Goal: Task Accomplishment & Management: Contribute content

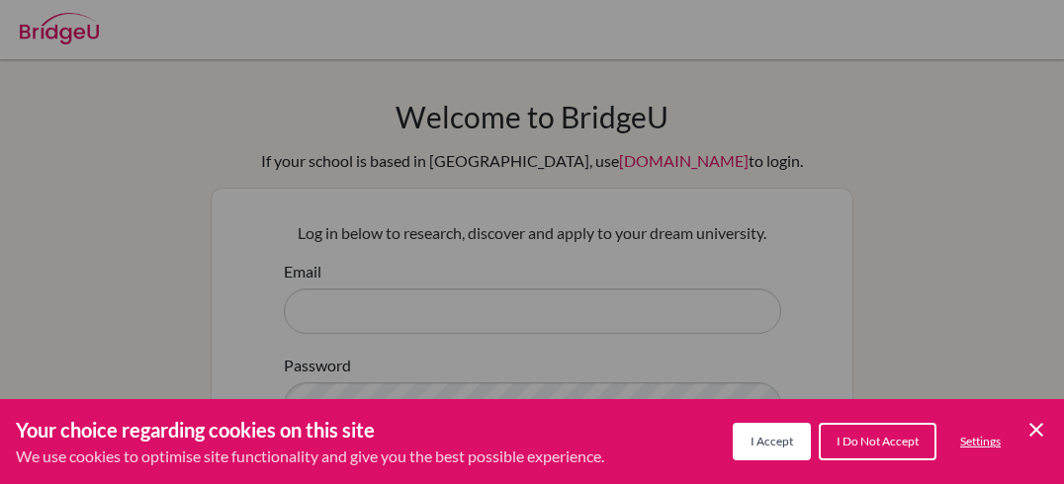
click at [858, 441] on span "I Do Not Accept" at bounding box center [877, 441] width 82 height 15
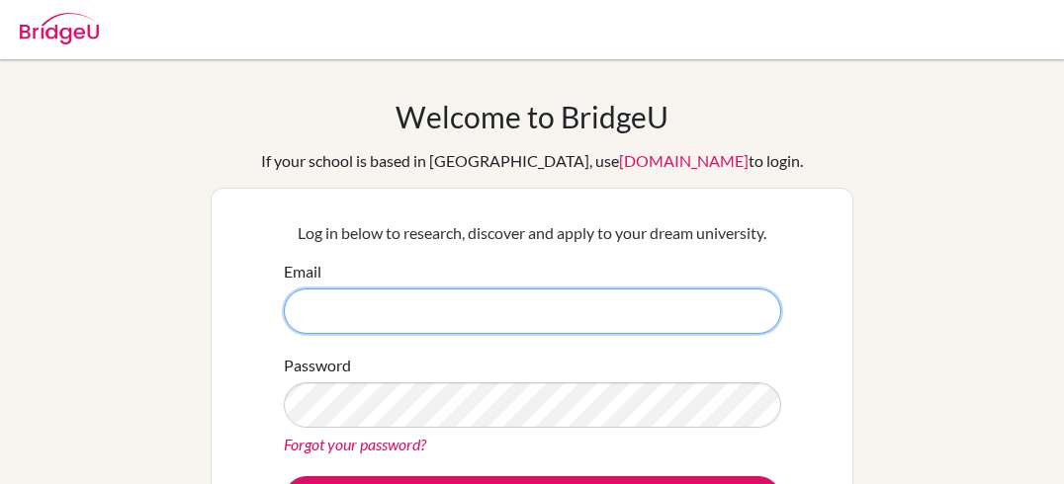
click at [648, 310] on input "Email" at bounding box center [532, 311] width 497 height 45
paste input "petra.hanga.buru"
type input "[EMAIL_ADDRESS][DOMAIN_NAME]"
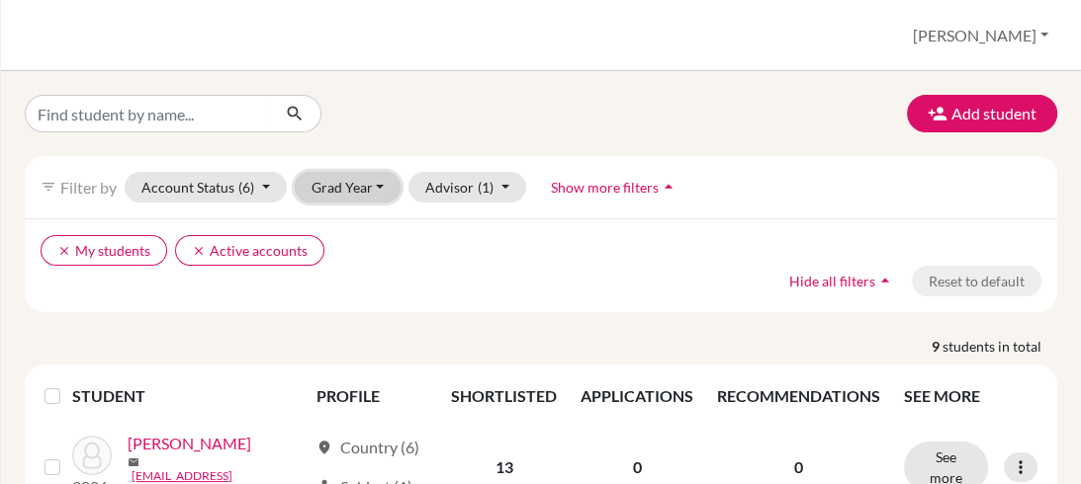
click at [362, 199] on button "Grad Year" at bounding box center [348, 187] width 107 height 31
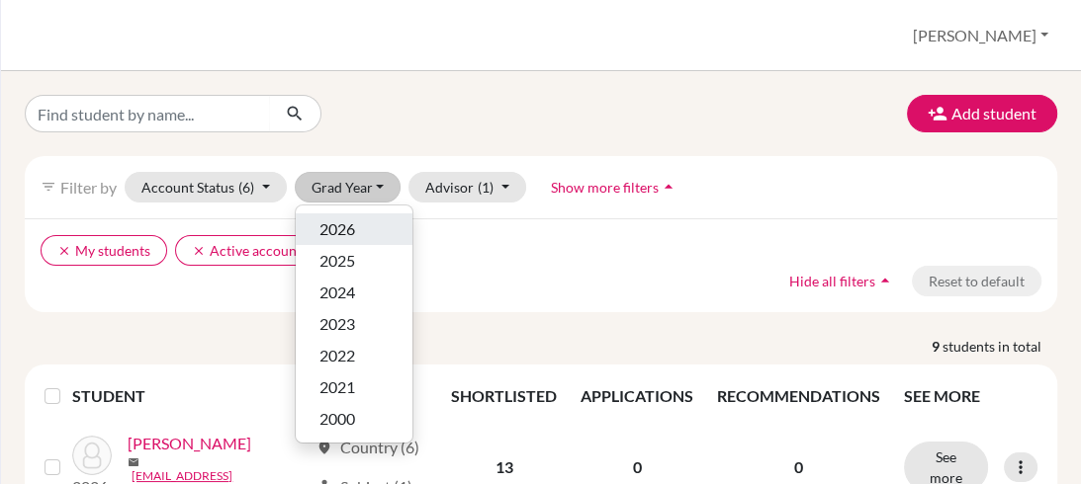
click at [363, 223] on div "2026" at bounding box center [353, 230] width 69 height 24
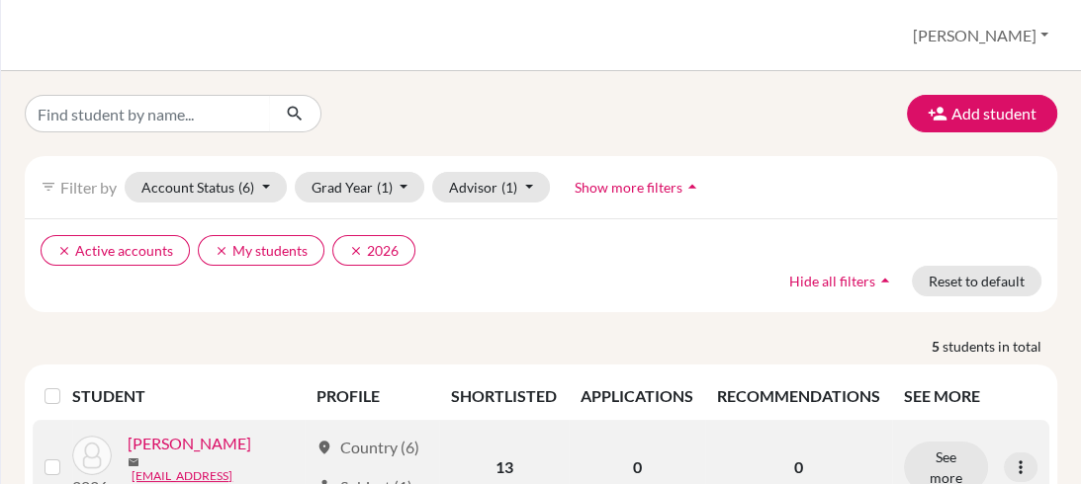
click at [182, 456] on link "[PERSON_NAME]" at bounding box center [190, 444] width 124 height 24
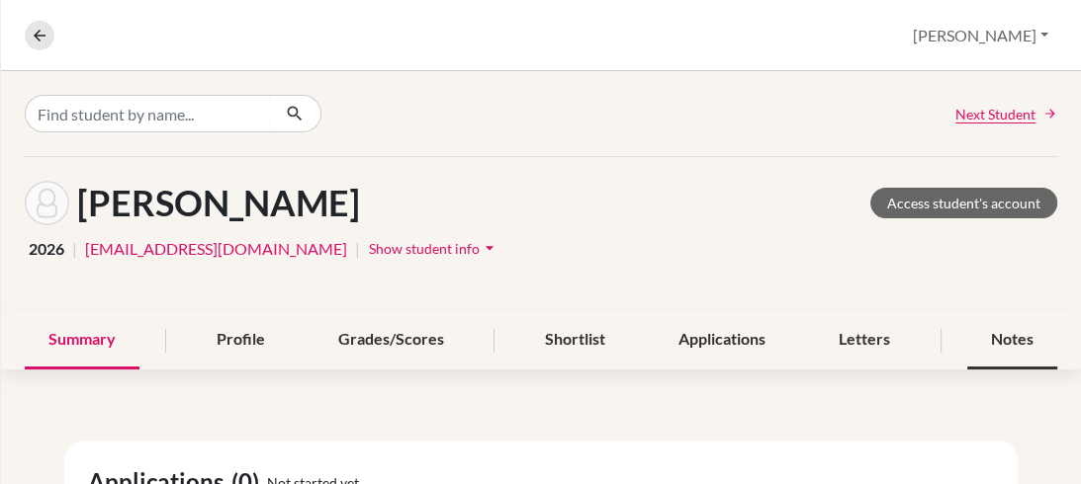
click at [975, 348] on div "Notes" at bounding box center [1012, 340] width 90 height 58
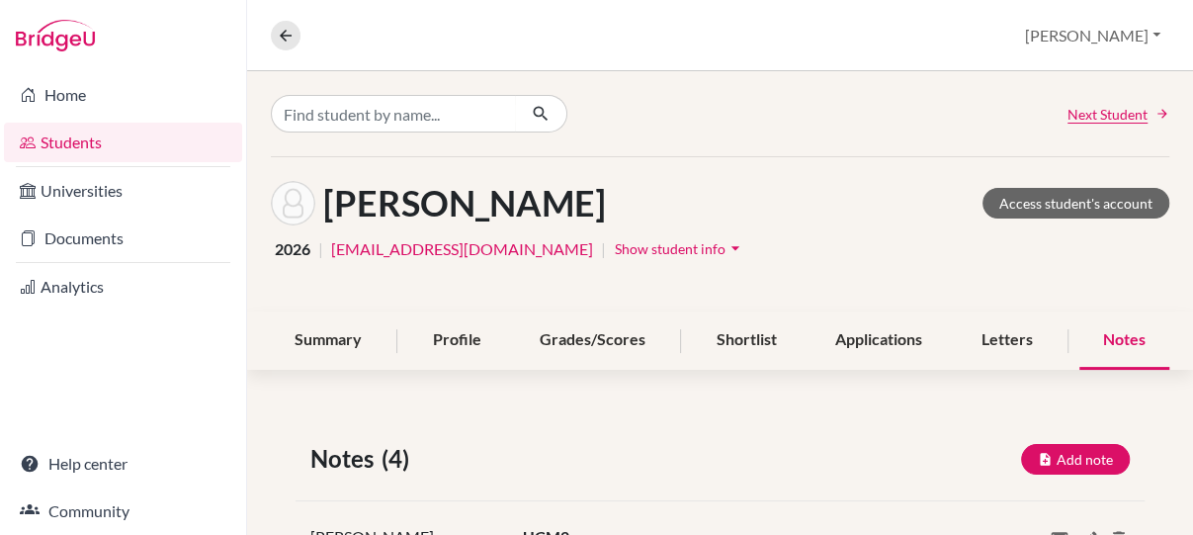
click at [737, 443] on div "Notes (4) Add note" at bounding box center [720, 459] width 849 height 36
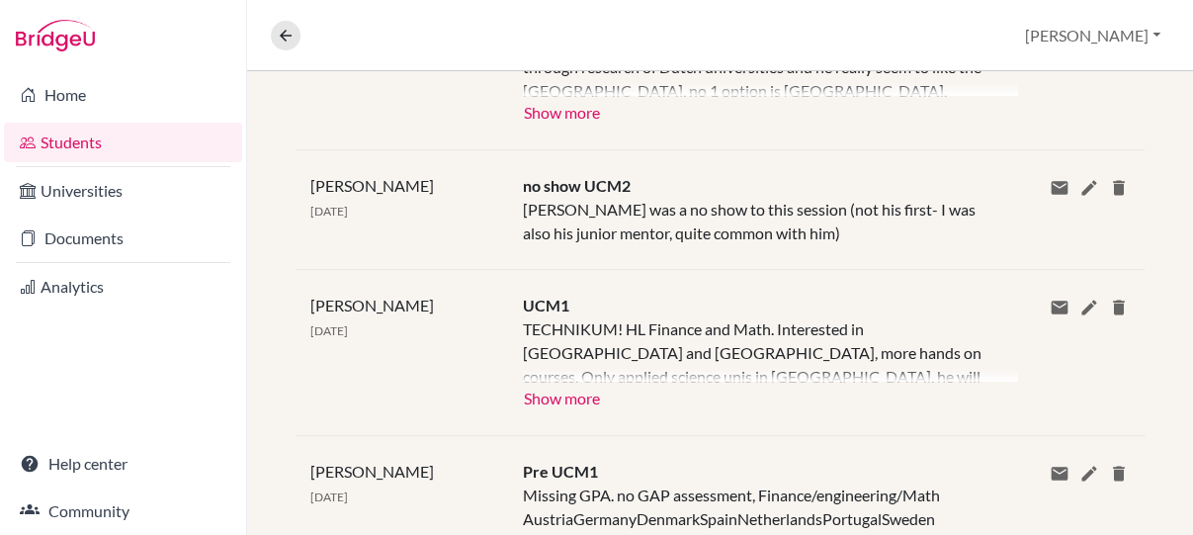
scroll to position [583, 0]
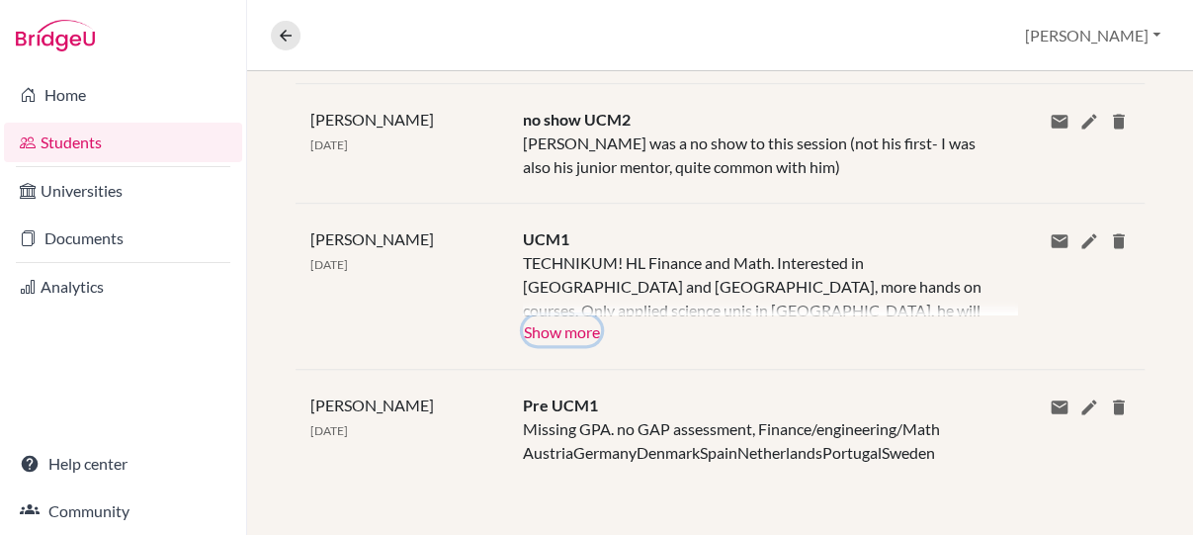
click at [592, 325] on button "Show more" at bounding box center [562, 330] width 78 height 30
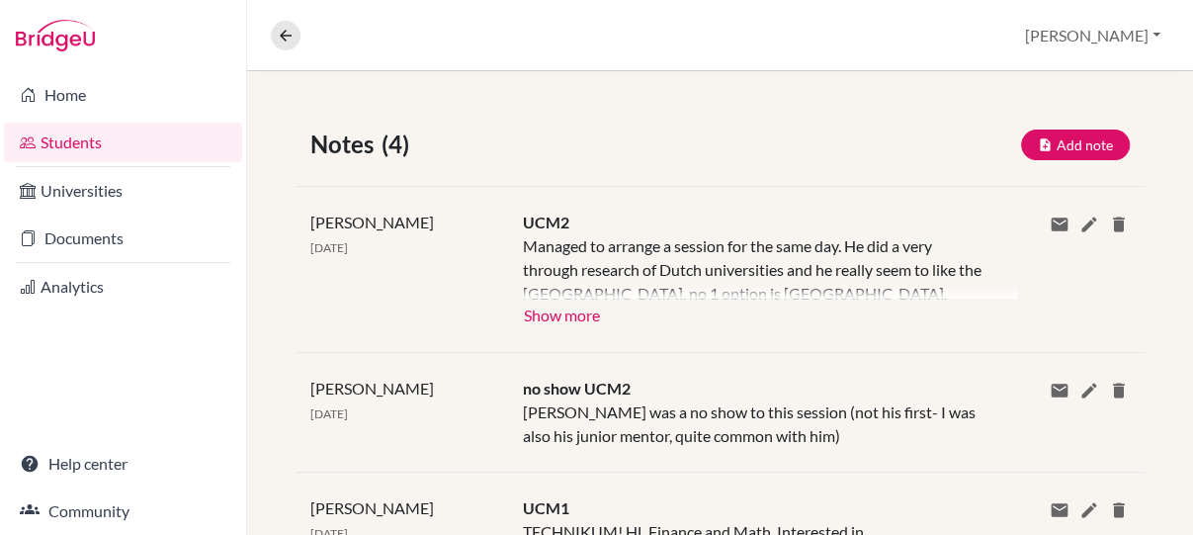
scroll to position [301, 0]
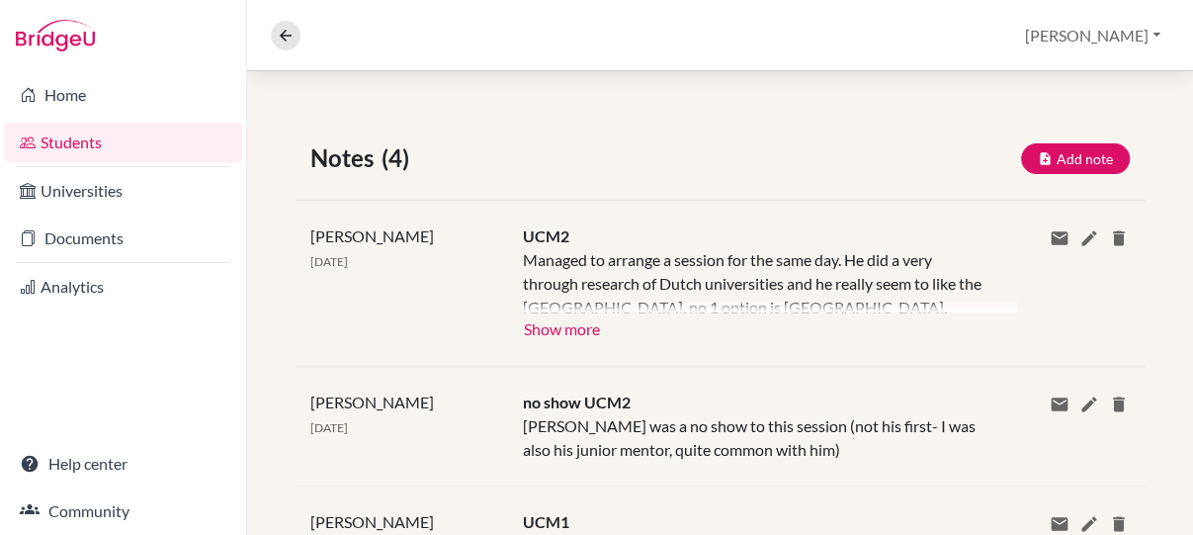
click at [576, 341] on div "[PERSON_NAME] [DATE] UCM2 Managed to arrange a session for the same day. He did…" at bounding box center [720, 283] width 849 height 166
click at [569, 332] on button "Show more" at bounding box center [562, 327] width 78 height 30
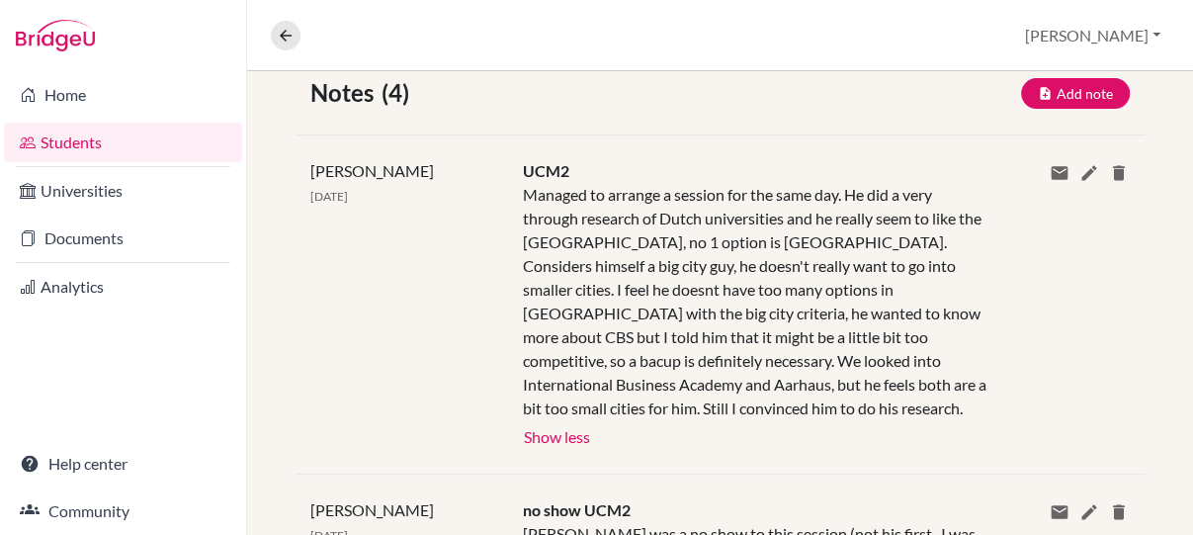
scroll to position [368, 0]
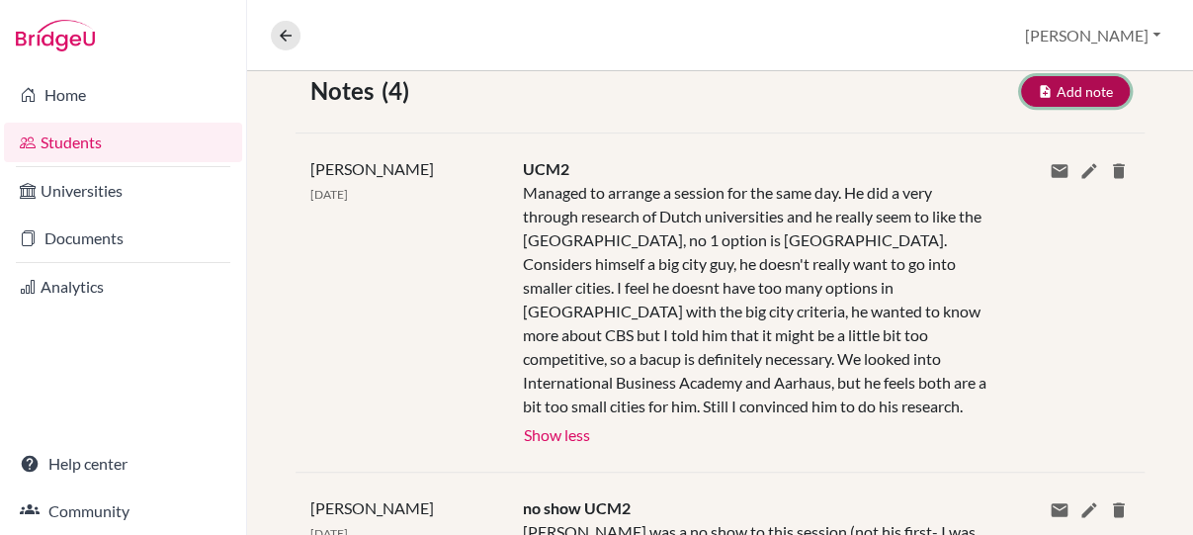
click at [1034, 98] on button "Add note" at bounding box center [1075, 91] width 109 height 31
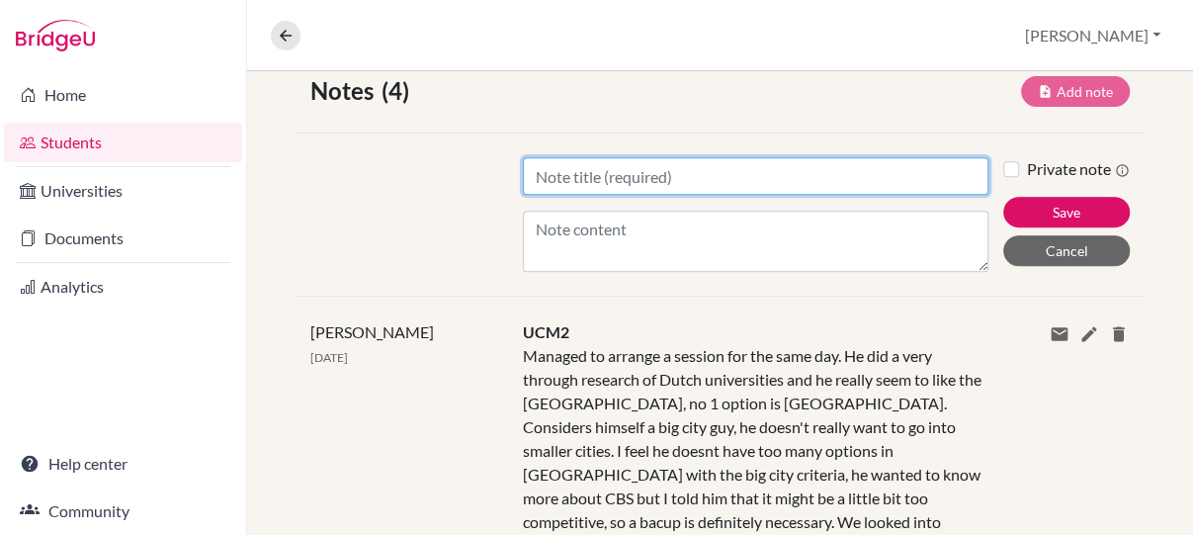
click at [735, 163] on input "Title" at bounding box center [756, 176] width 466 height 38
type input "Session 1"
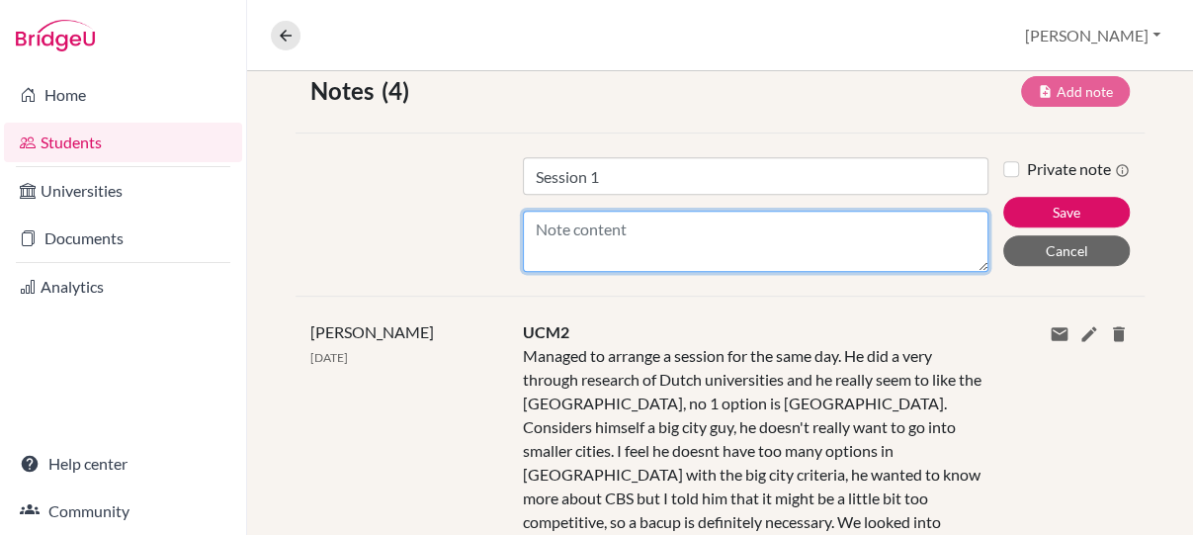
click at [655, 245] on textarea "Content" at bounding box center [756, 241] width 466 height 61
click at [652, 236] on textarea "Joined mid-way through Junior year, has been loving Engame classes" at bounding box center [756, 241] width 466 height 61
click at [607, 235] on textarea "Joined mid-way through Junior year, has been loving Engame classes - seminars, …" at bounding box center [756, 241] width 466 height 61
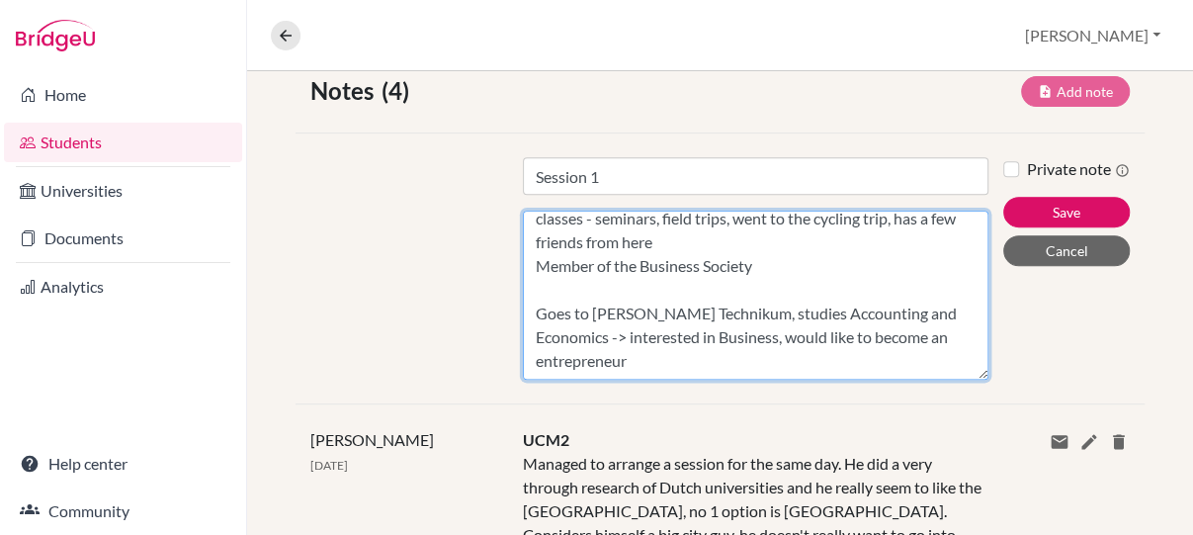
scroll to position [76, 0]
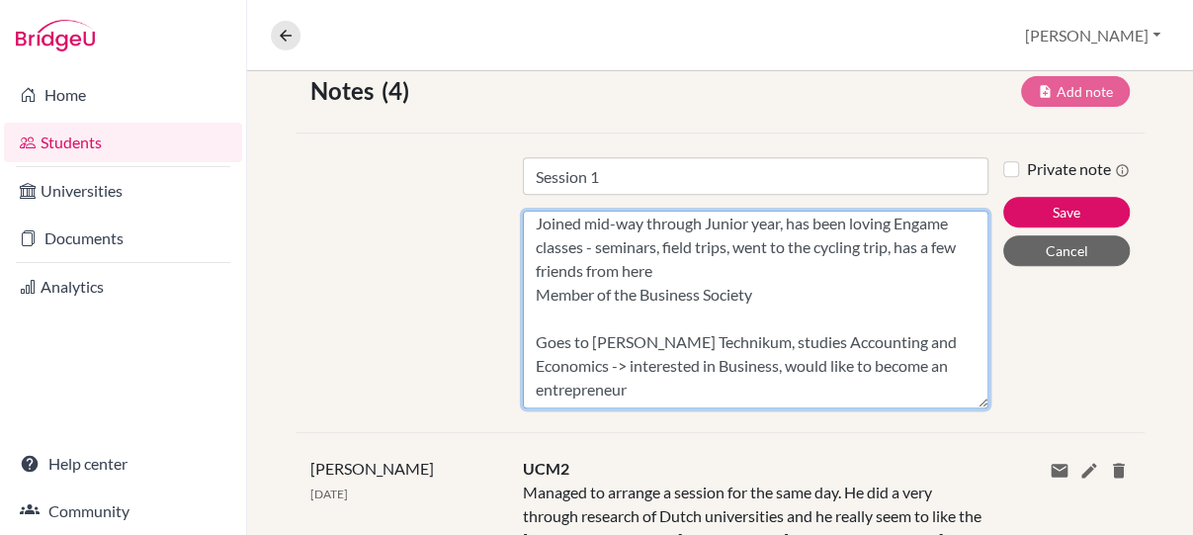
drag, startPoint x: 958, startPoint y: 266, endPoint x: 954, endPoint y: 414, distance: 148.4
click at [954, 408] on textarea "Joined mid-way through Junior year, has been loving Engame classes - seminars, …" at bounding box center [756, 310] width 466 height 198
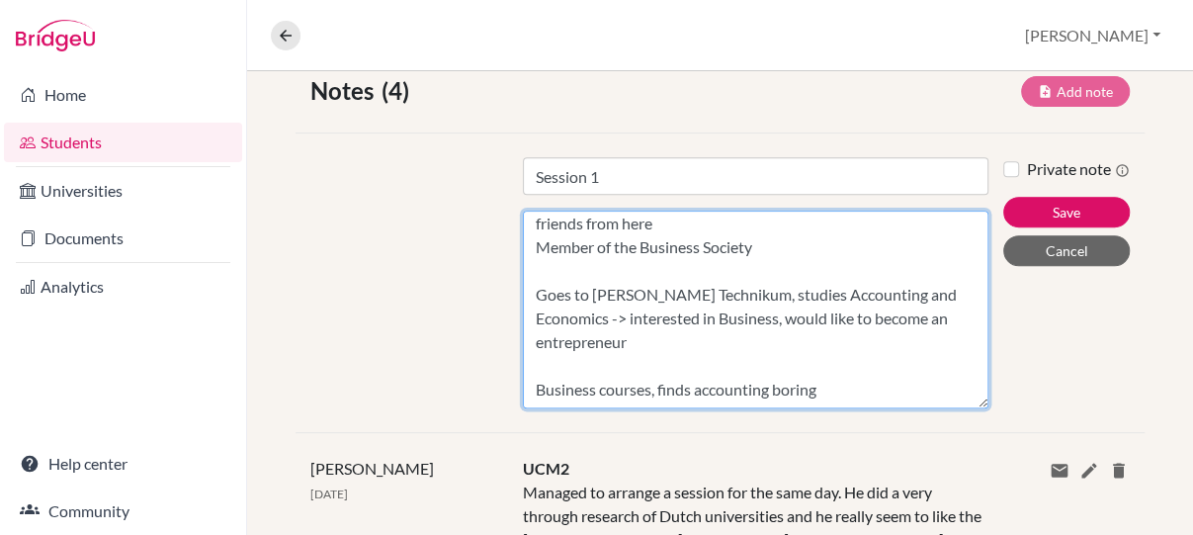
click at [647, 367] on textarea "Joined mid-way through Junior year, has been loving Engame classes - seminars, …" at bounding box center [756, 310] width 466 height 198
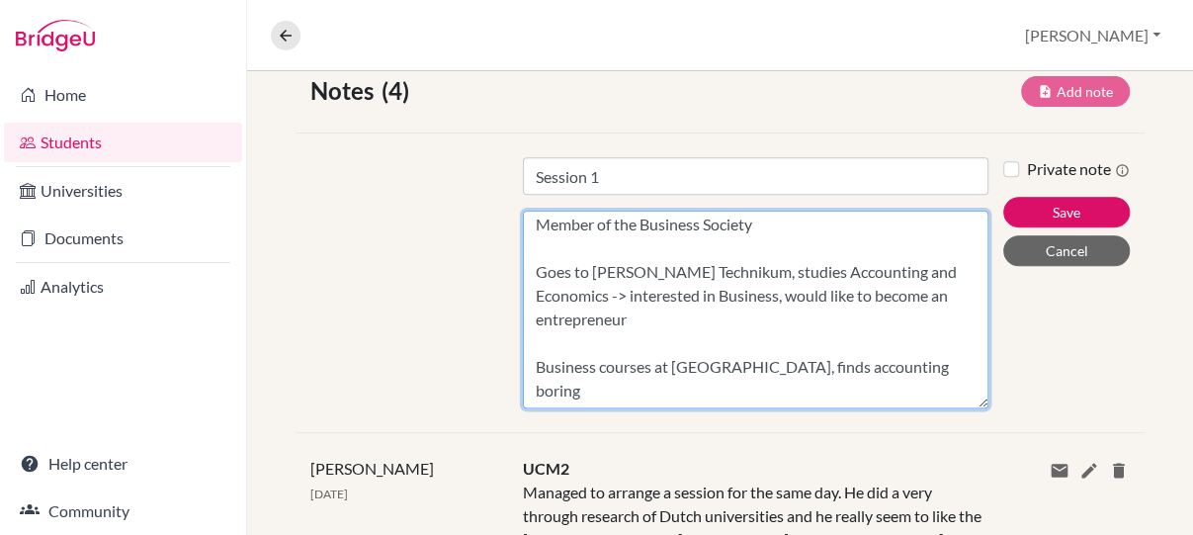
click at [874, 365] on textarea "Joined mid-way through Junior year, has been loving Engame classes - seminars, …" at bounding box center [756, 310] width 466 height 198
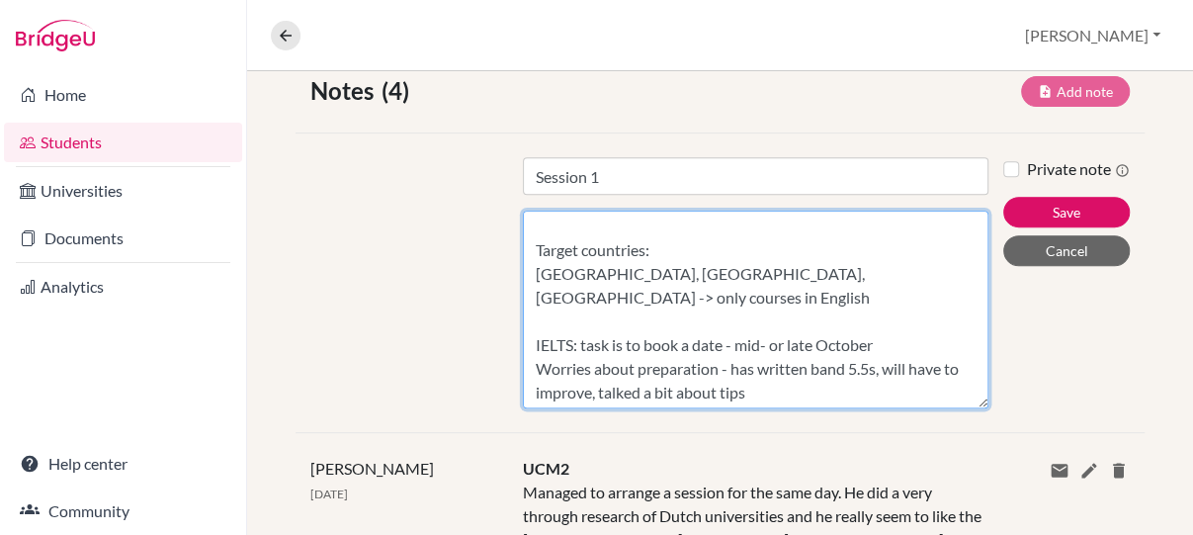
scroll to position [279, 0]
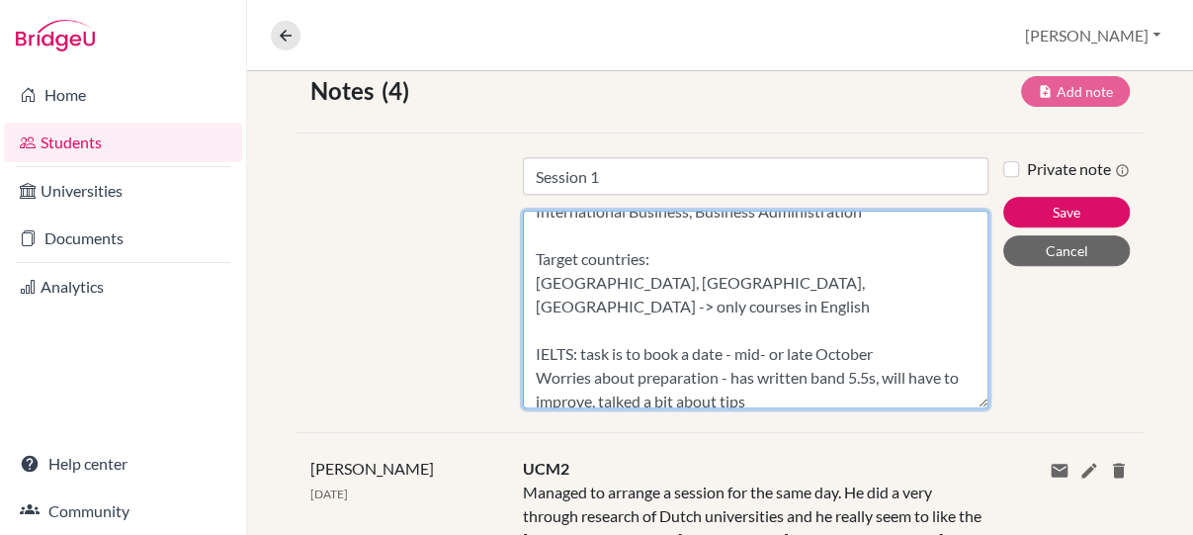
click at [761, 282] on textarea "Joined mid-way through Junior year, has been loving Engame classes - seminars, …" at bounding box center [756, 310] width 466 height 198
click at [933, 277] on textarea "Joined mid-way through Junior year, has been loving Engame classes - seminars, …" at bounding box center [756, 310] width 466 height 198
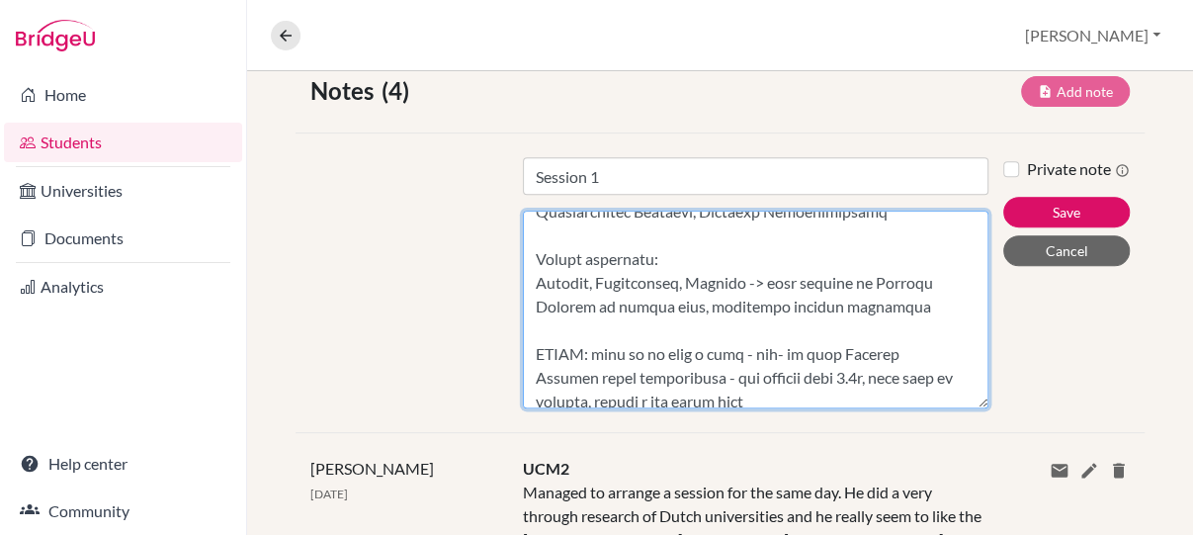
scroll to position [551, 0]
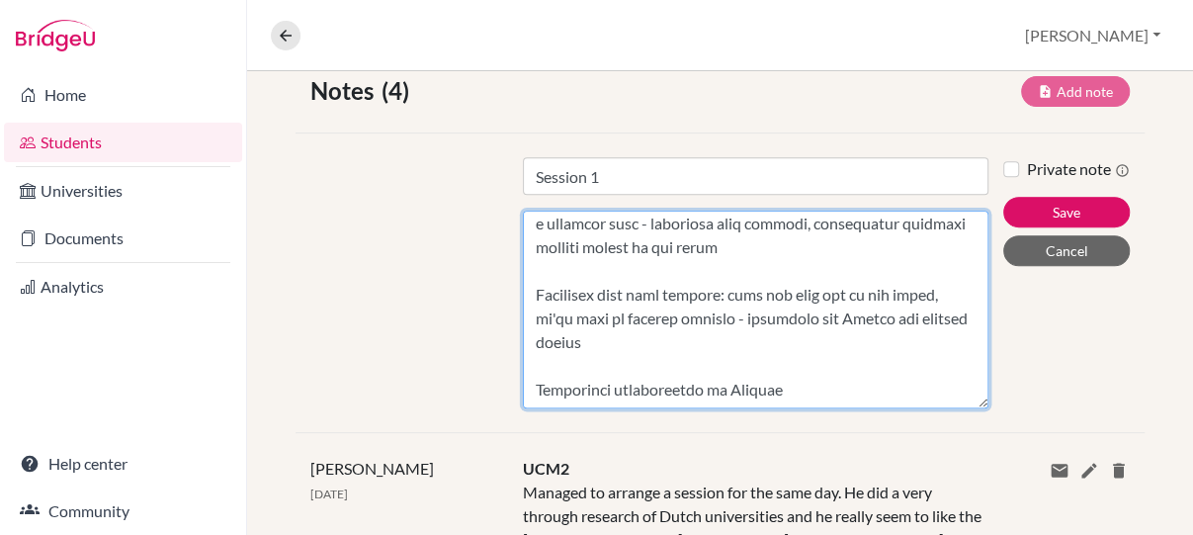
click at [828, 377] on textarea "Content" at bounding box center [756, 310] width 466 height 198
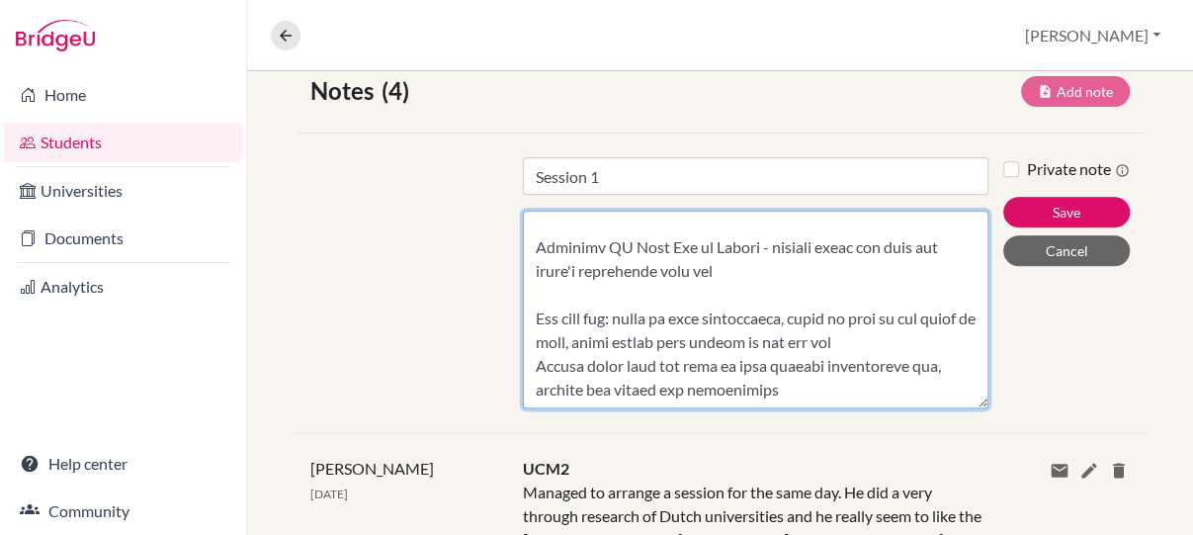
scroll to position [717, 0]
drag, startPoint x: 958, startPoint y: 403, endPoint x: 955, endPoint y: 440, distance: 36.7
click at [955, 408] on textarea "Content" at bounding box center [756, 310] width 466 height 198
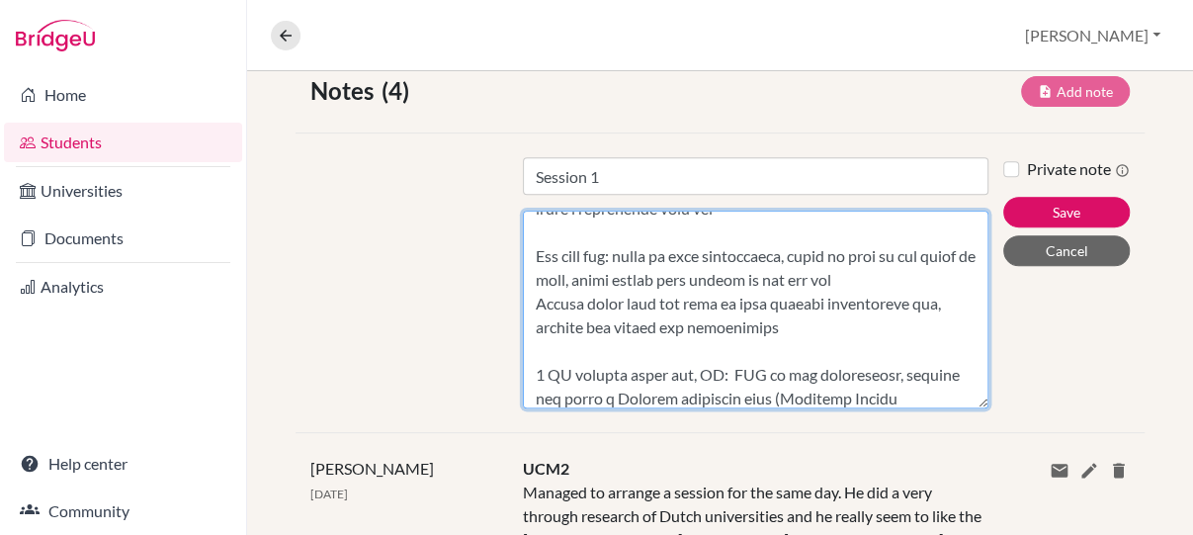
scroll to position [780, 0]
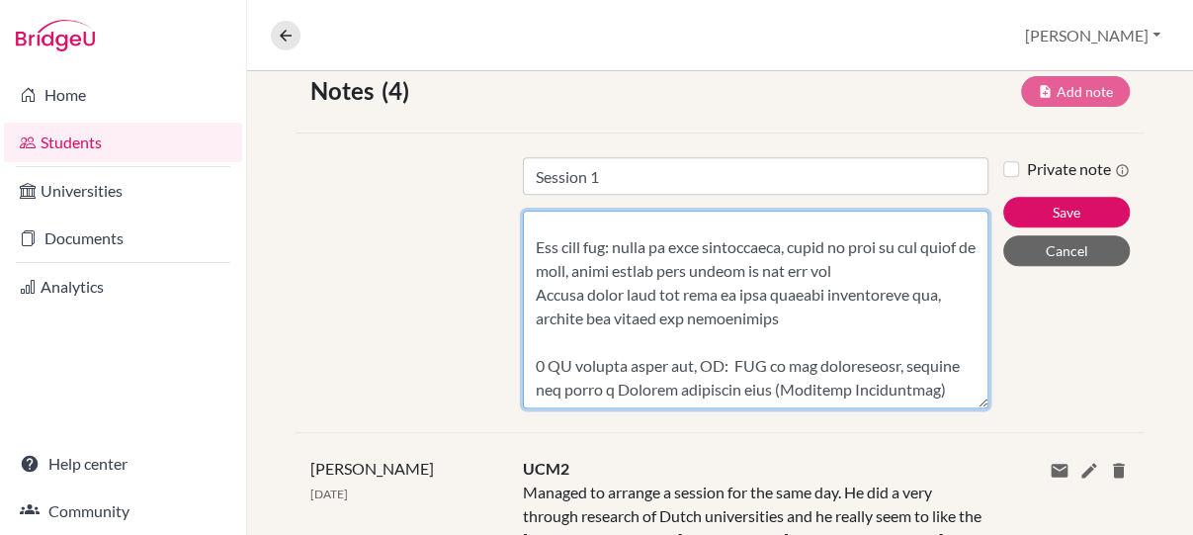
click at [719, 371] on textarea "Content" at bounding box center [756, 310] width 466 height 198
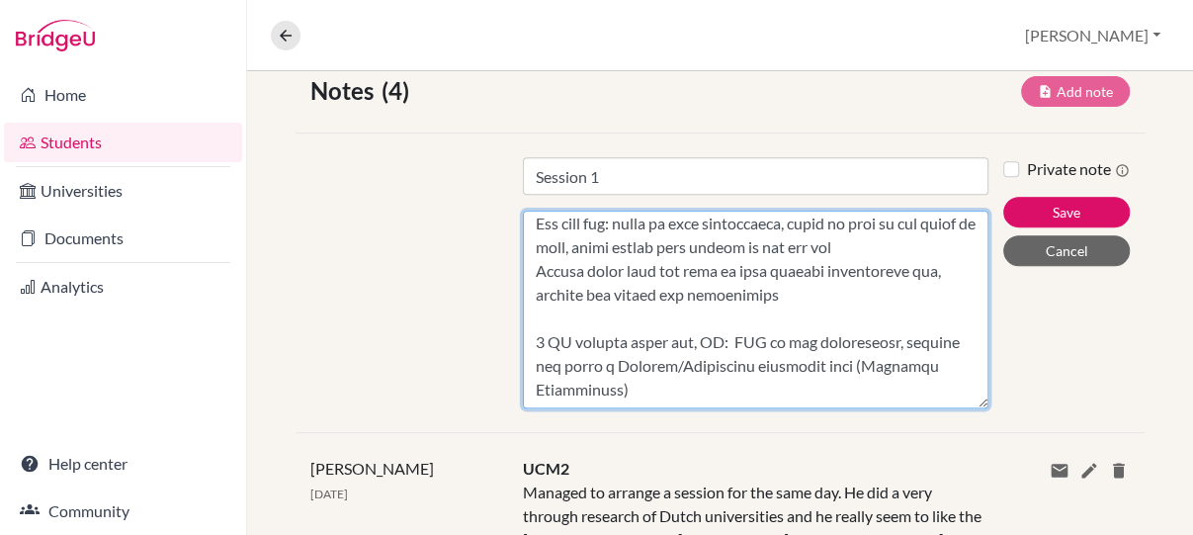
scroll to position [812, 0]
click at [821, 368] on textarea "Content" at bounding box center [756, 310] width 466 height 198
click at [692, 313] on textarea "Content" at bounding box center [756, 310] width 466 height 198
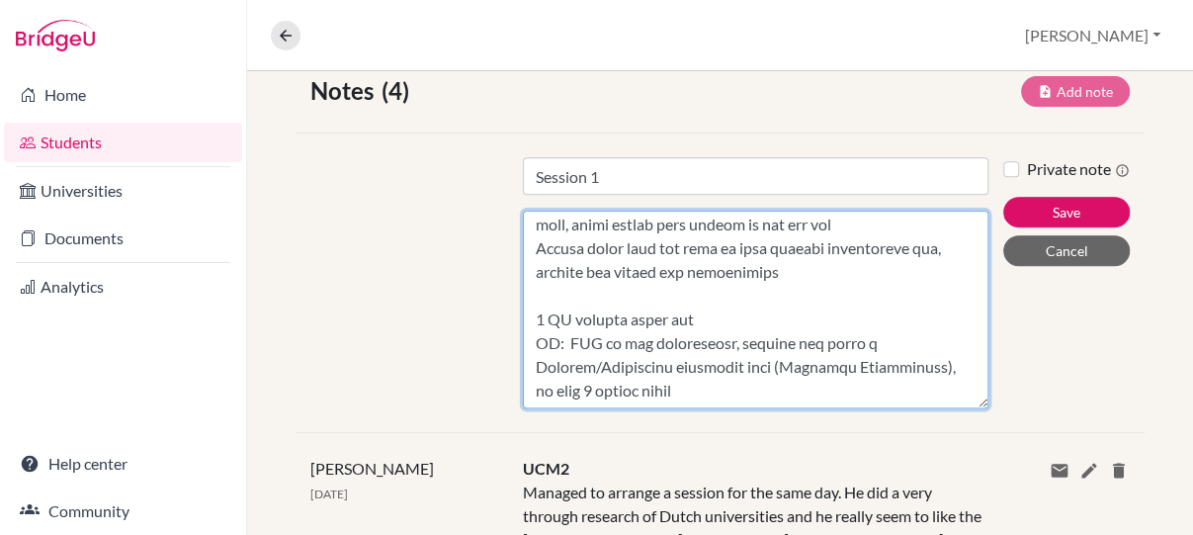
click at [779, 393] on textarea "Content" at bounding box center [756, 310] width 466 height 198
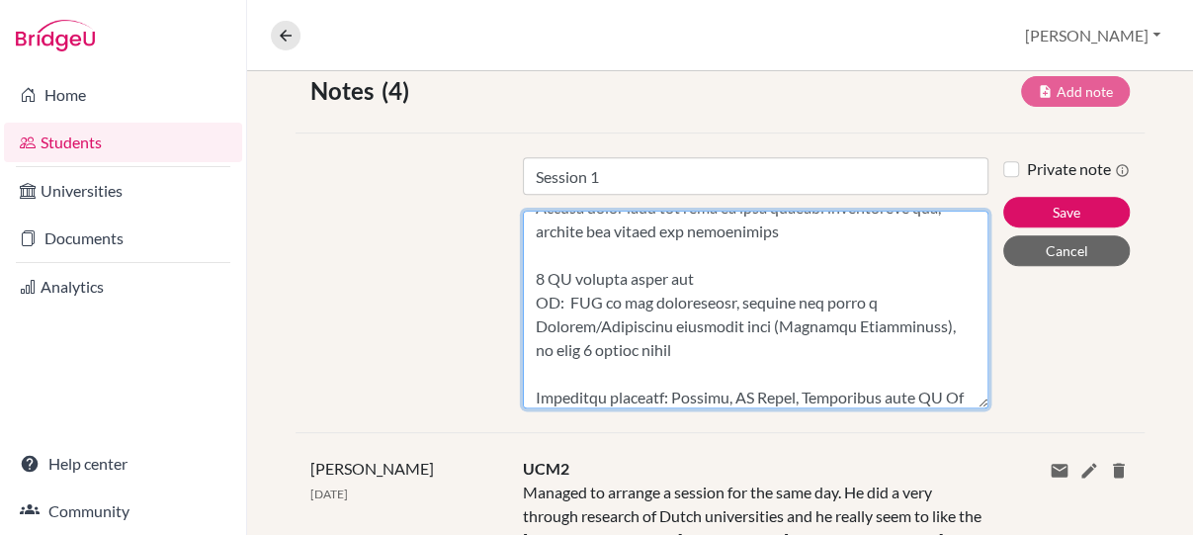
scroll to position [875, 0]
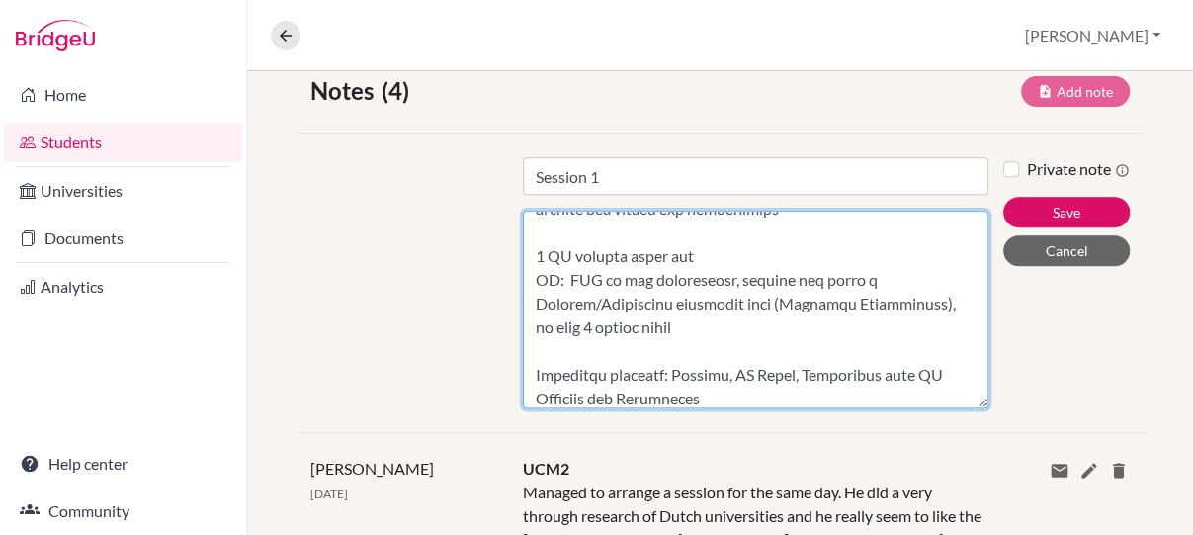
click at [598, 397] on textarea "Content" at bounding box center [756, 310] width 466 height 198
click at [723, 394] on textarea "Content" at bounding box center [756, 310] width 466 height 198
click at [929, 363] on textarea "Content" at bounding box center [756, 310] width 466 height 198
click at [894, 386] on textarea "Content" at bounding box center [756, 310] width 466 height 198
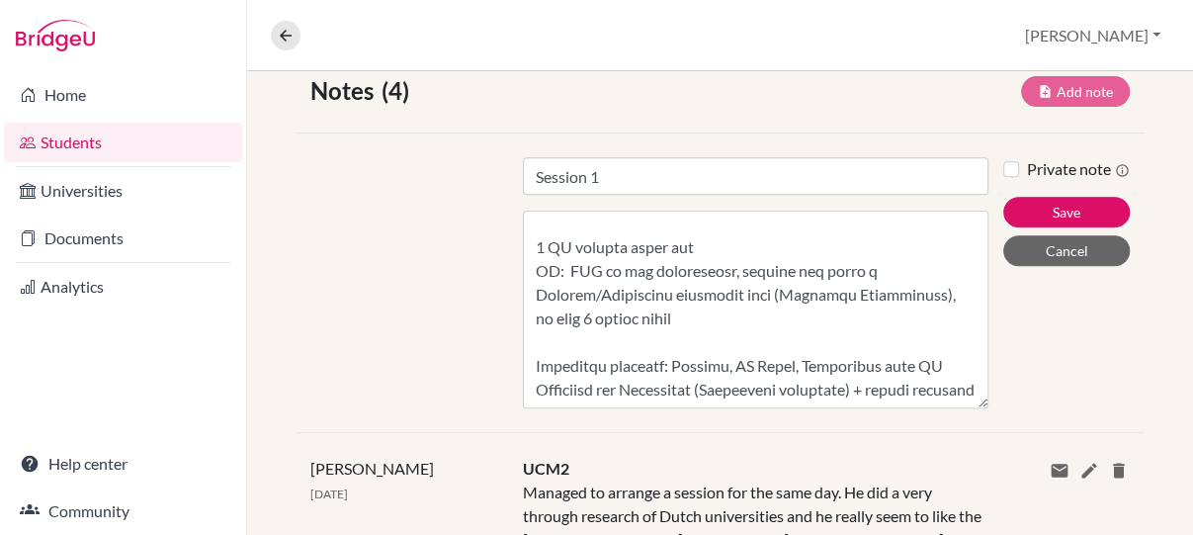
click at [1032, 369] on div "Private note Save Cancel" at bounding box center [1073, 282] width 141 height 251
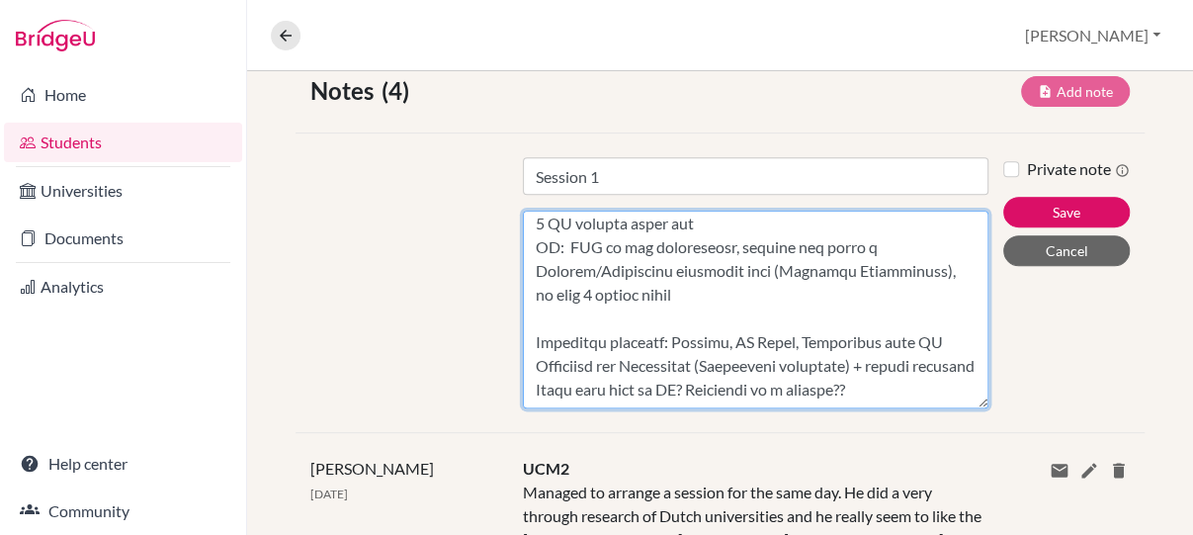
scroll to position [954, 0]
click at [915, 373] on textarea "Content" at bounding box center [756, 310] width 466 height 198
click at [533, 370] on textarea "Content" at bounding box center [756, 310] width 466 height 198
click at [905, 368] on textarea "Content" at bounding box center [756, 310] width 466 height 198
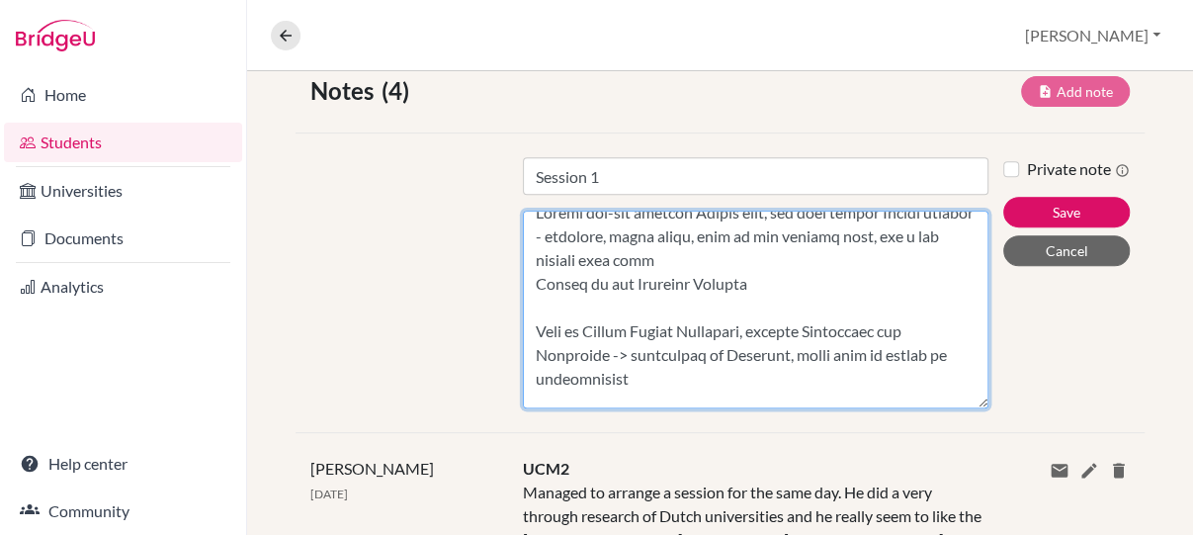
scroll to position [0, 0]
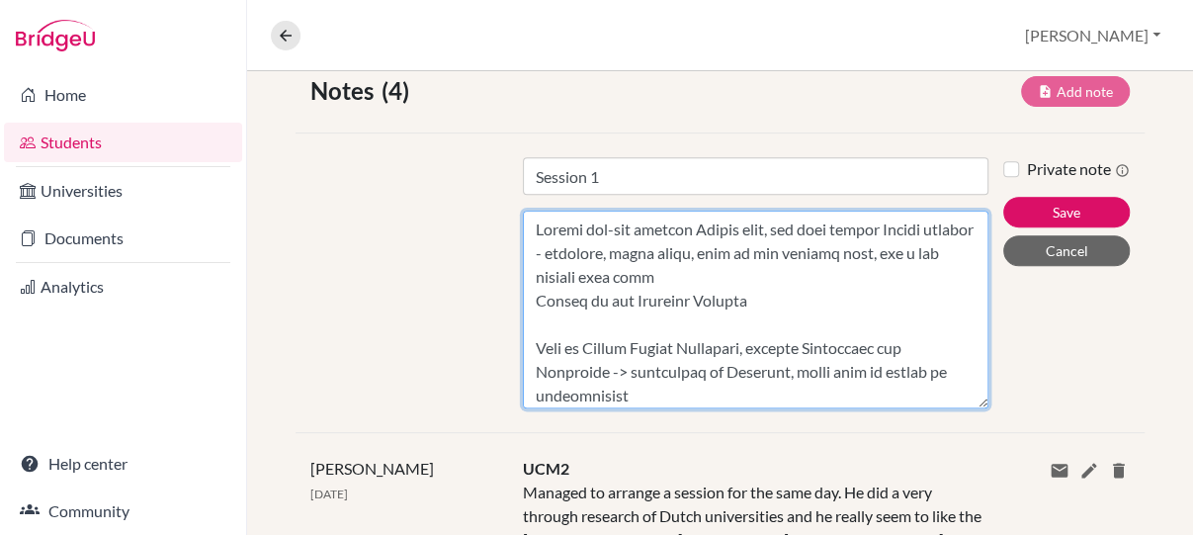
drag, startPoint x: 897, startPoint y: 393, endPoint x: 528, endPoint y: 228, distance: 404.0
click at [528, 228] on textarea "Content" at bounding box center [756, 310] width 466 height 198
type textarea "Loremi dol-sit ametcon Adipis elit, sed doei tempor Incidi utlabor - etdolore, …"
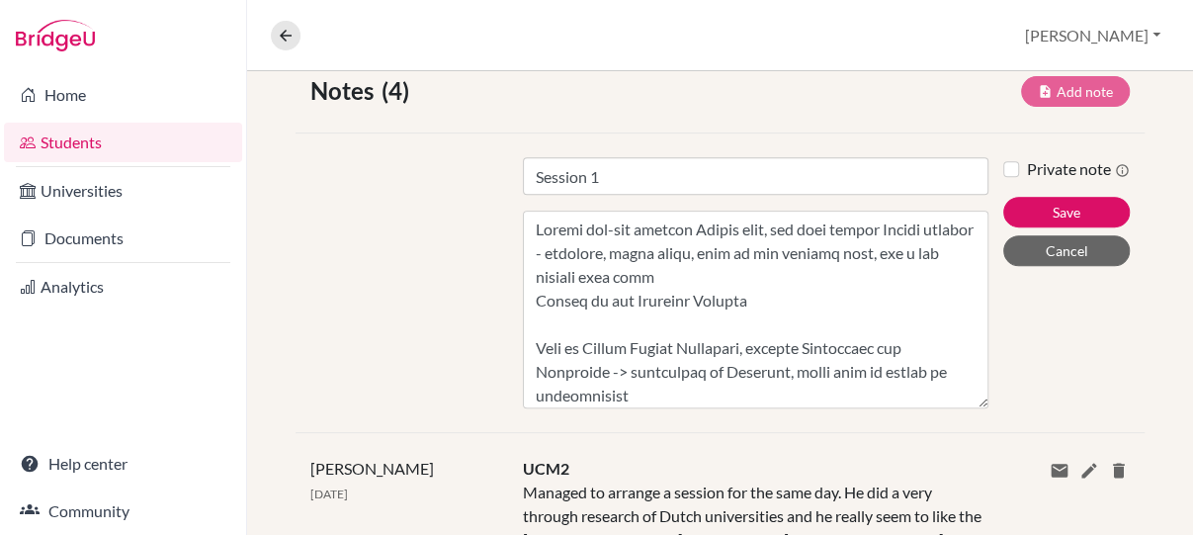
click at [1025, 353] on div "Private note Save Cancel" at bounding box center [1073, 282] width 141 height 251
click at [1060, 227] on button "Save" at bounding box center [1066, 212] width 127 height 31
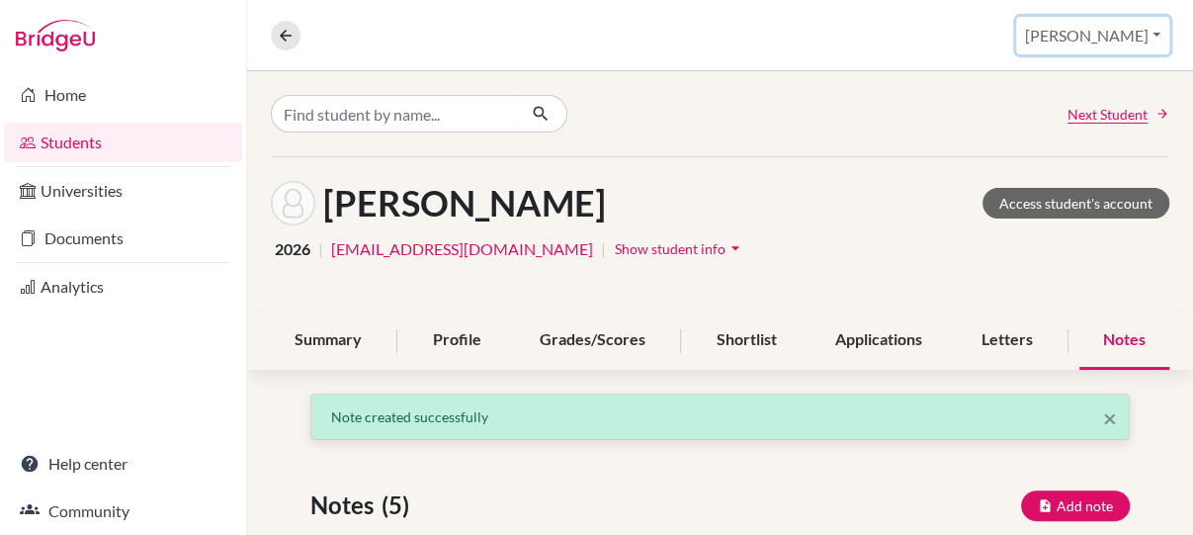
click at [1080, 35] on button "[PERSON_NAME]" at bounding box center [1092, 36] width 153 height 38
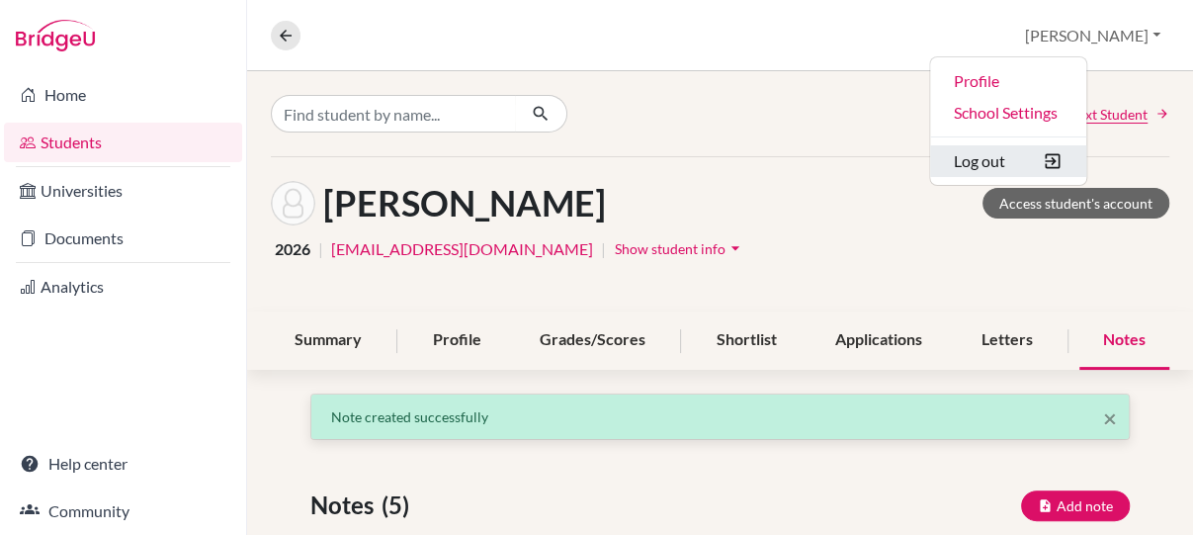
click at [1080, 152] on button "Log out" at bounding box center [1008, 161] width 156 height 32
